Goal: Navigation & Orientation: Find specific page/section

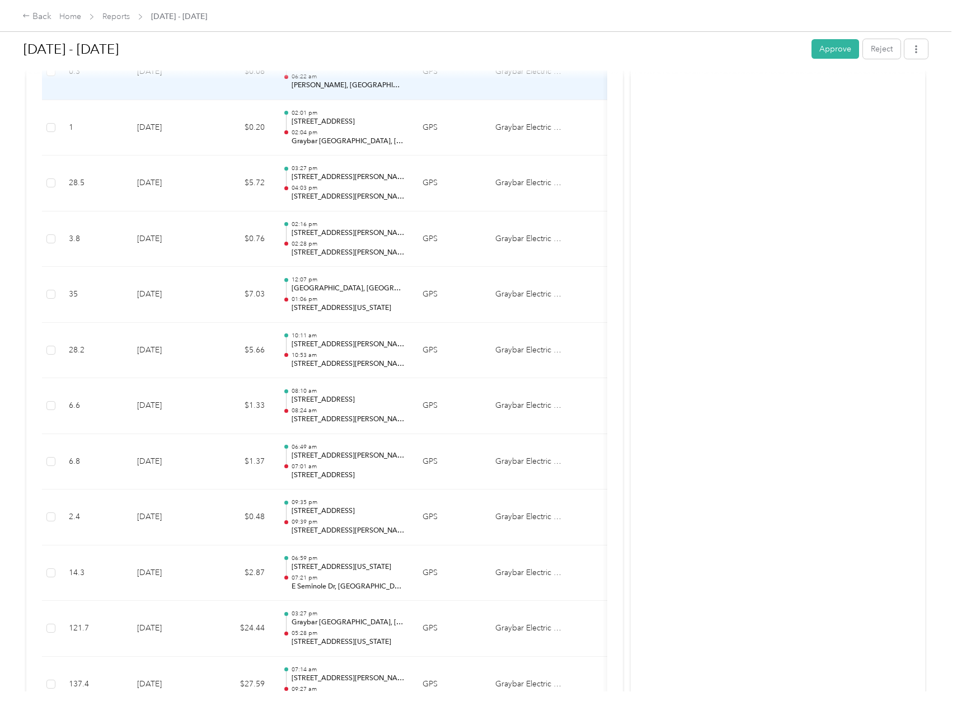
scroll to position [1175, 0]
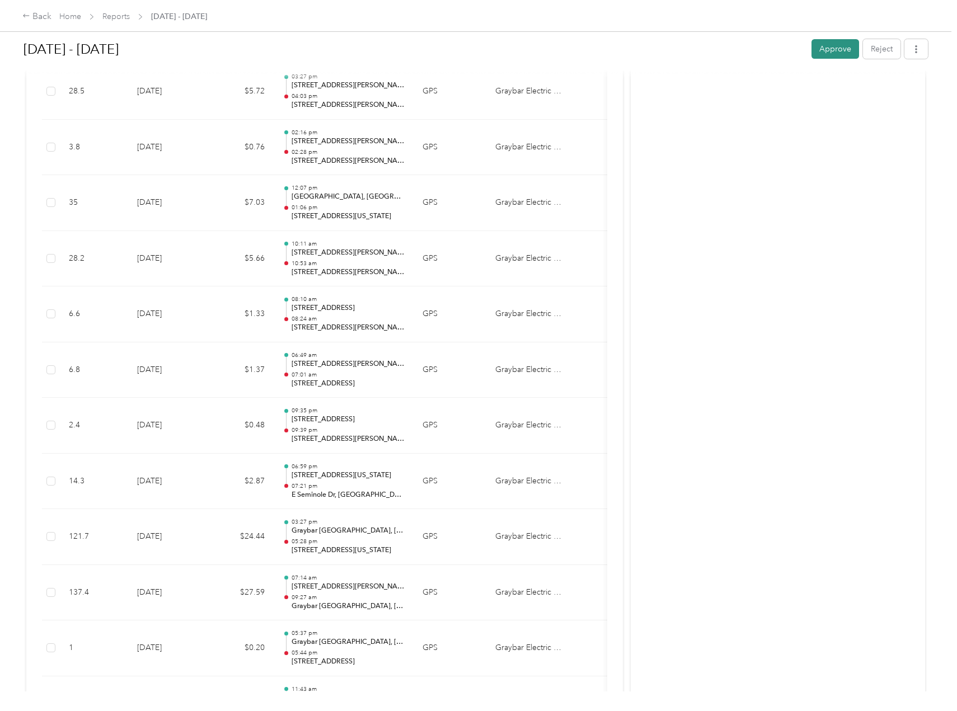
click at [832, 51] on button "Approve" at bounding box center [836, 49] width 48 height 20
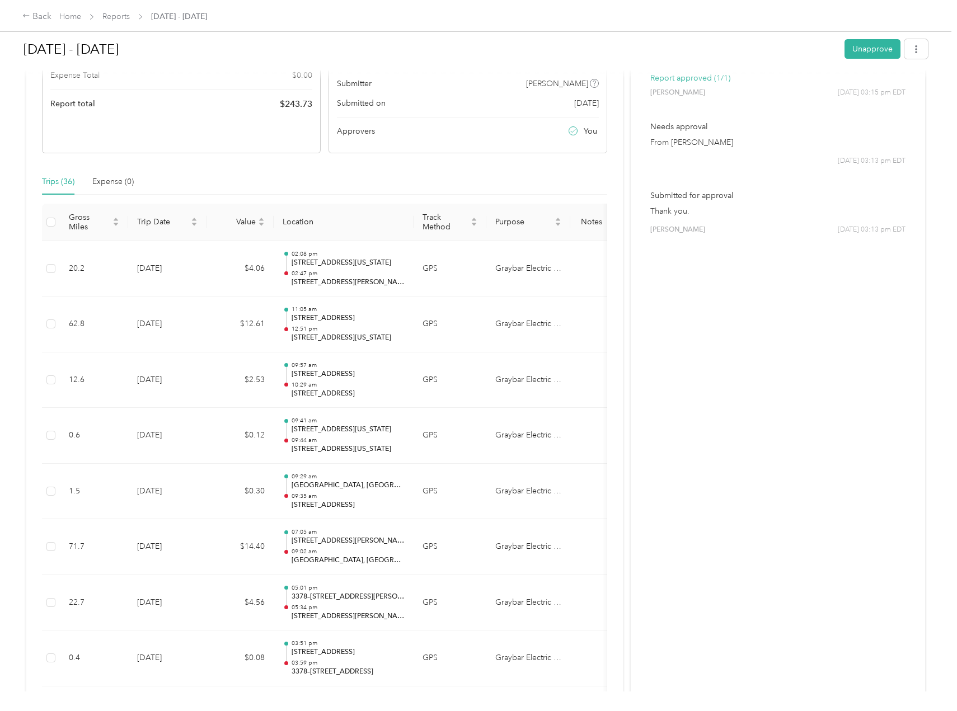
scroll to position [0, 0]
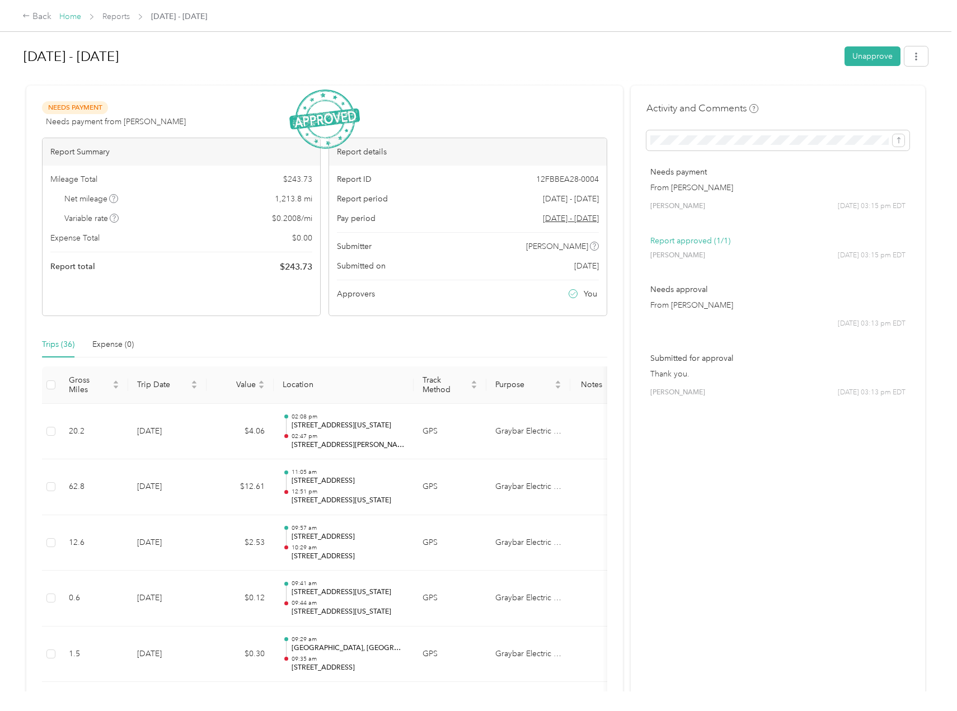
click at [77, 15] on link "Home" at bounding box center [70, 17] width 22 height 10
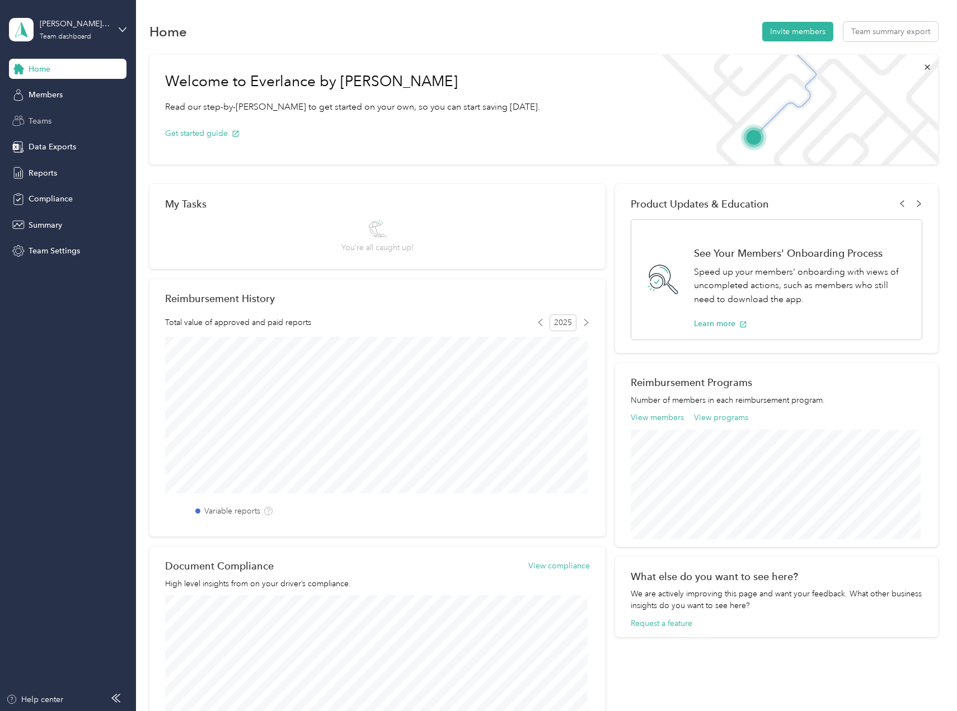
click at [45, 125] on span "Teams" at bounding box center [40, 121] width 23 height 12
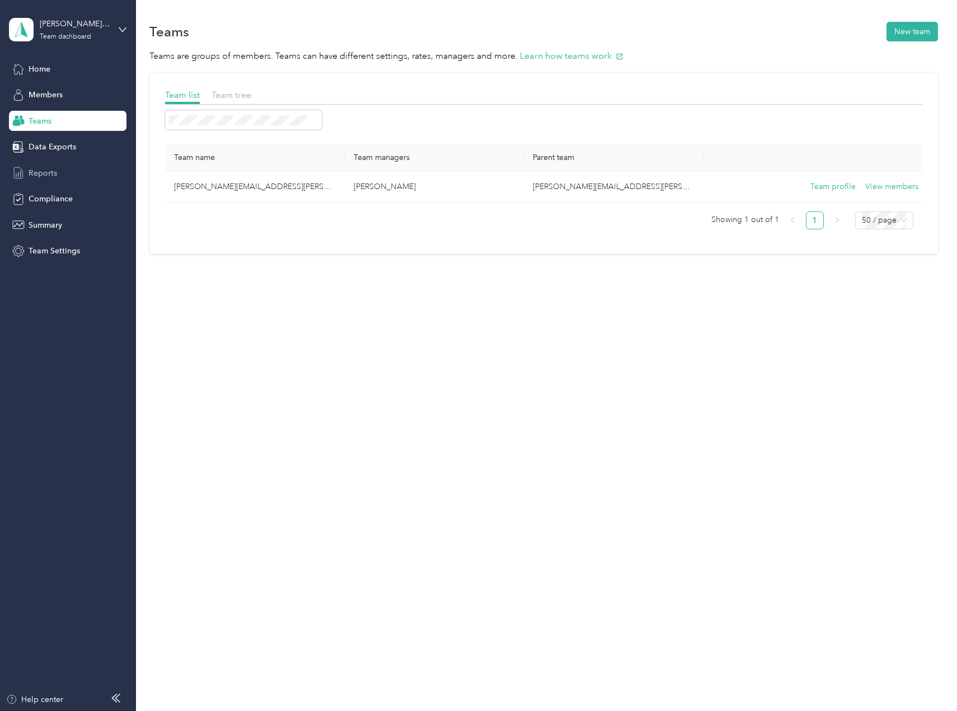
click at [49, 175] on span "Reports" at bounding box center [43, 173] width 29 height 12
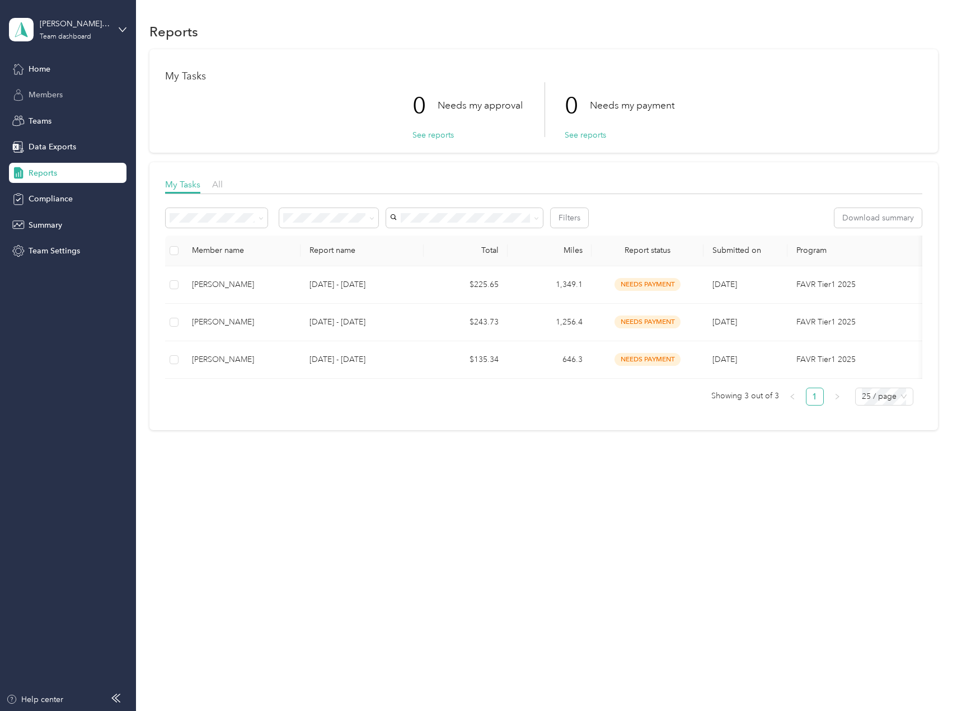
click at [63, 97] on div "Members" at bounding box center [68, 95] width 118 height 20
